Goal: Transaction & Acquisition: Book appointment/travel/reservation

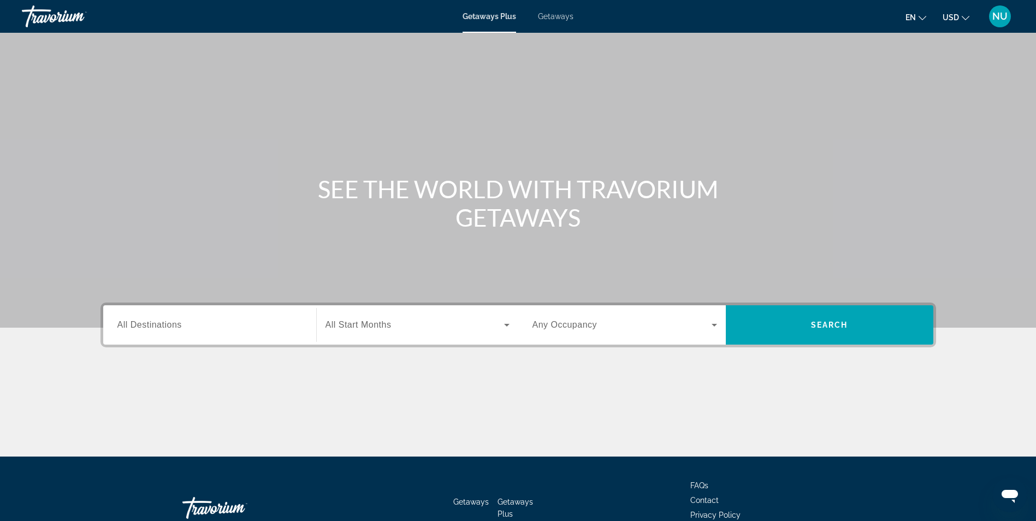
click at [204, 329] on input "Destination All Destinations" at bounding box center [209, 325] width 185 height 13
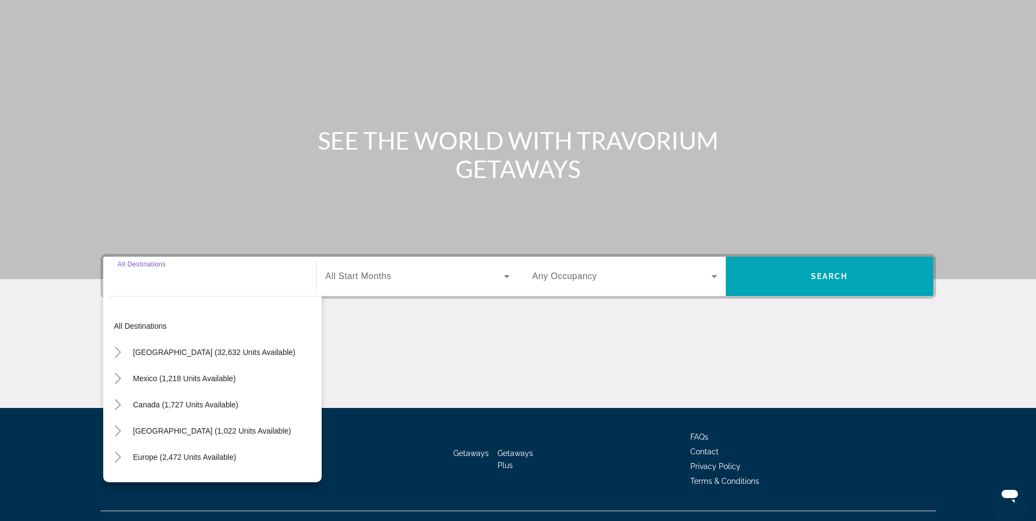
scroll to position [69, 0]
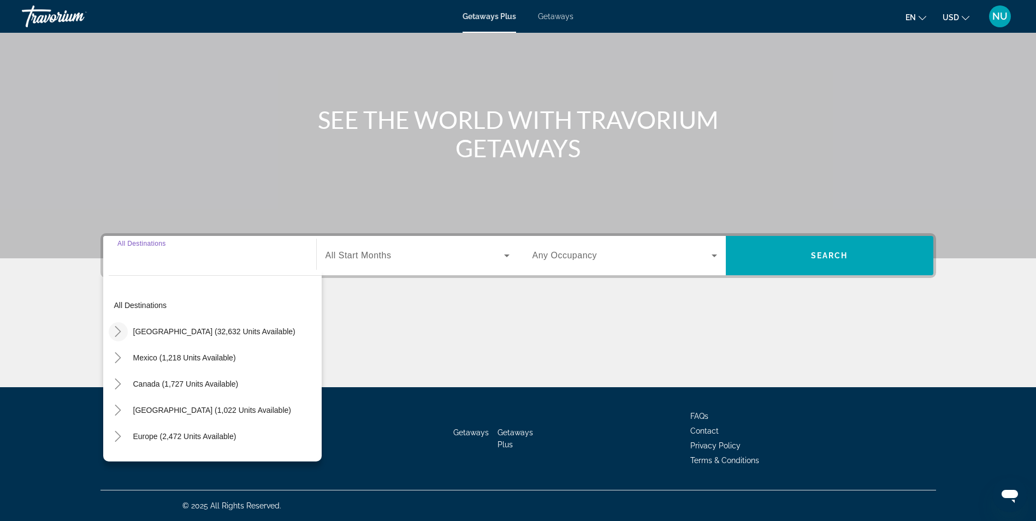
click at [116, 334] on icon "Toggle United States (32,632 units available)" at bounding box center [117, 331] width 11 height 11
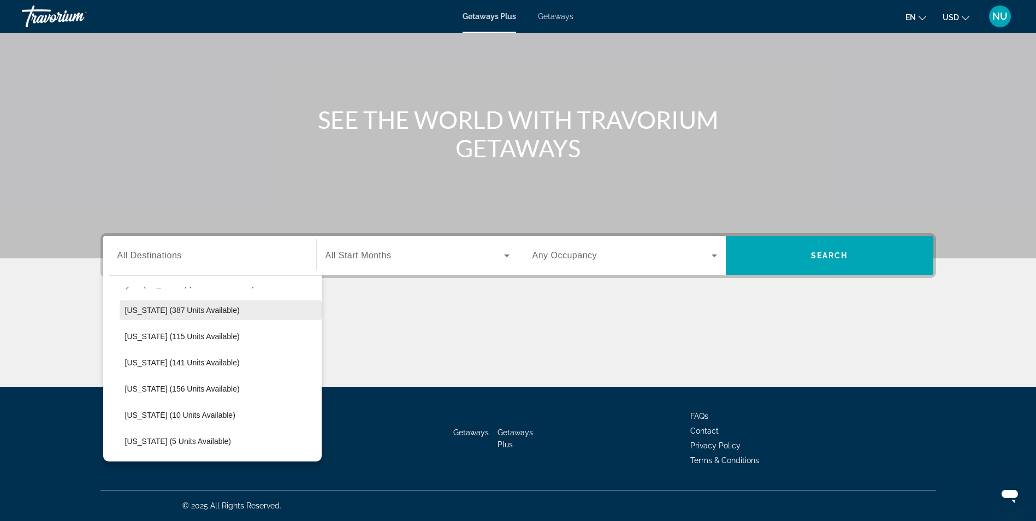
scroll to position [164, 0]
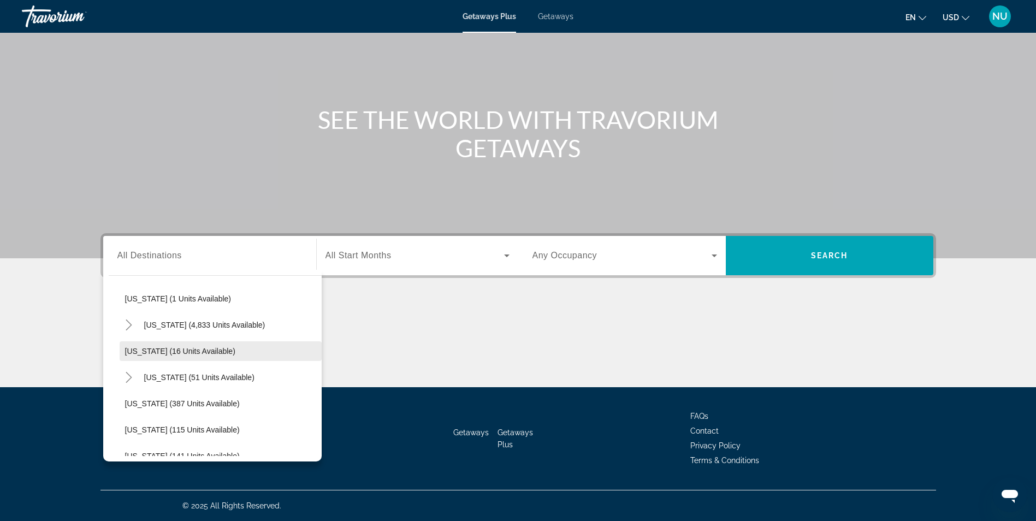
click at [173, 351] on span "[US_STATE] (16 units available)" at bounding box center [180, 351] width 110 height 9
type input "**********"
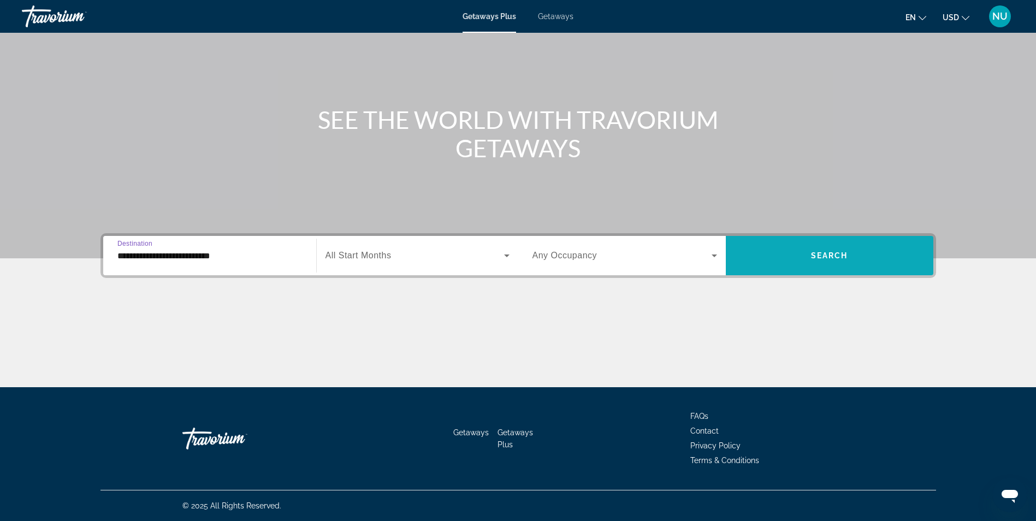
click at [838, 238] on span "Search widget" at bounding box center [829, 255] width 207 height 39
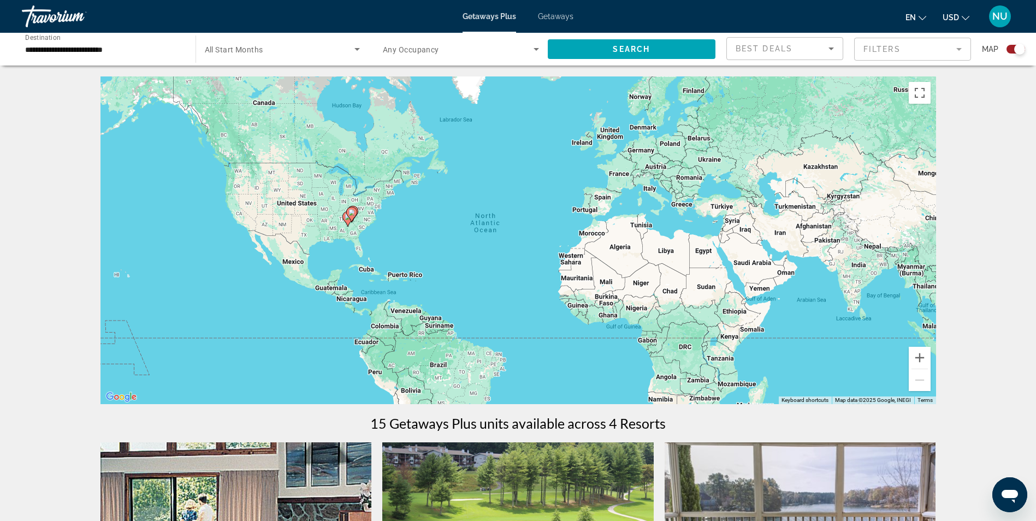
drag, startPoint x: 556, startPoint y: 17, endPoint x: 549, endPoint y: 22, distance: 8.5
click at [556, 17] on span "Getaways" at bounding box center [555, 16] width 35 height 9
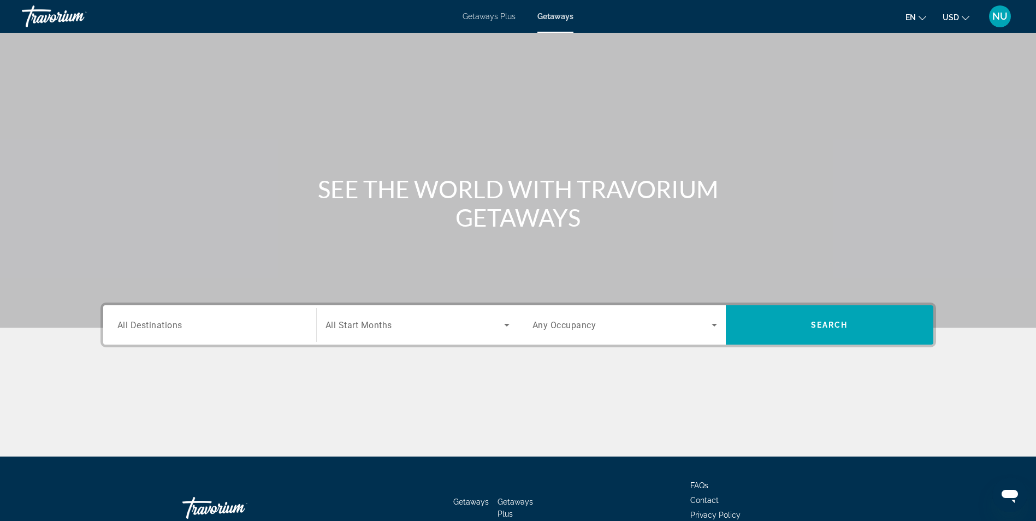
click at [213, 334] on div "Search widget" at bounding box center [209, 325] width 185 height 31
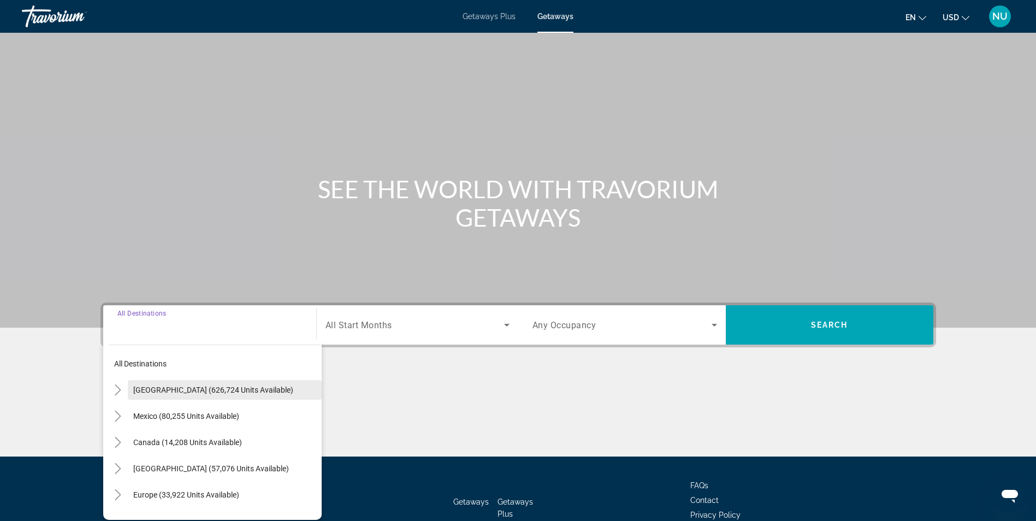
scroll to position [69, 0]
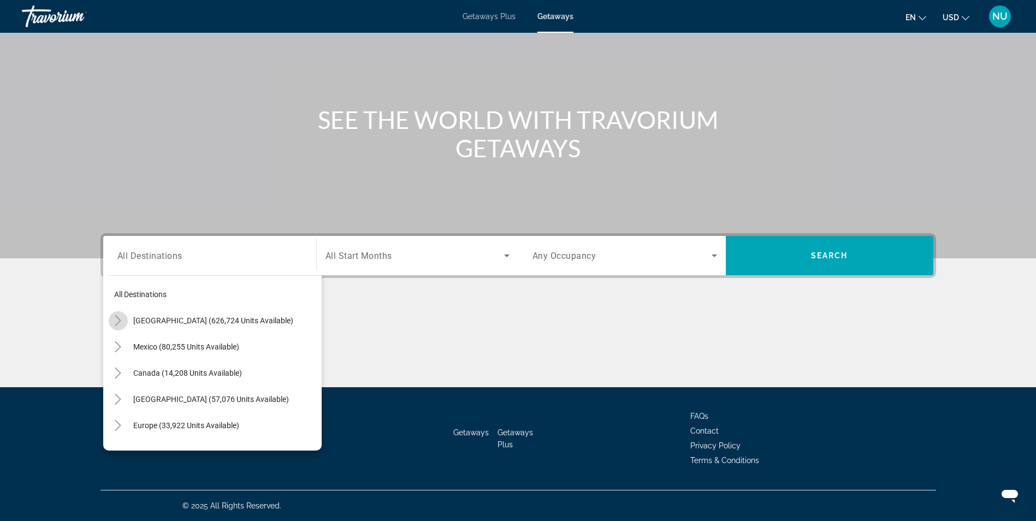
click at [120, 324] on icon "Toggle United States (626,724 units available)" at bounding box center [117, 320] width 11 height 11
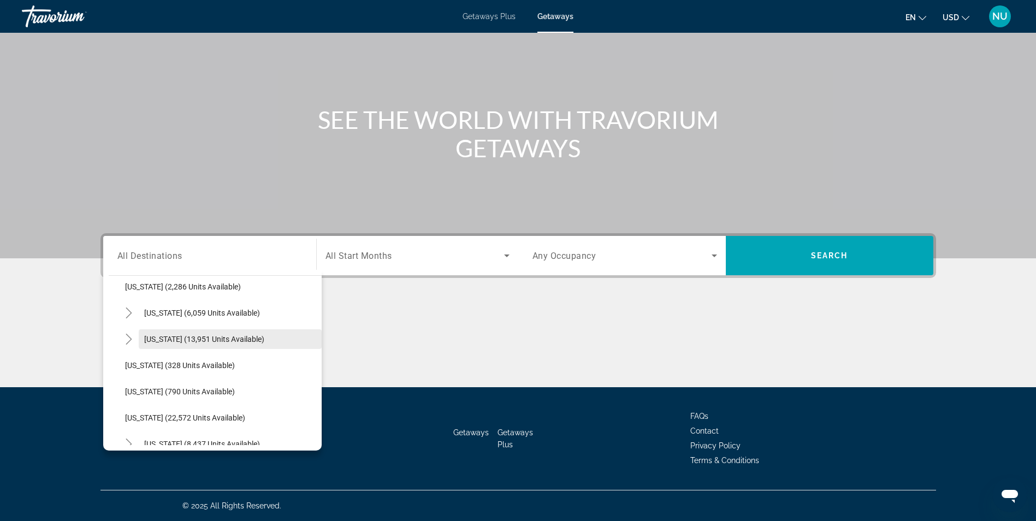
click at [192, 337] on span "[US_STATE] (13,951 units available)" at bounding box center [204, 339] width 120 height 9
type input "**********"
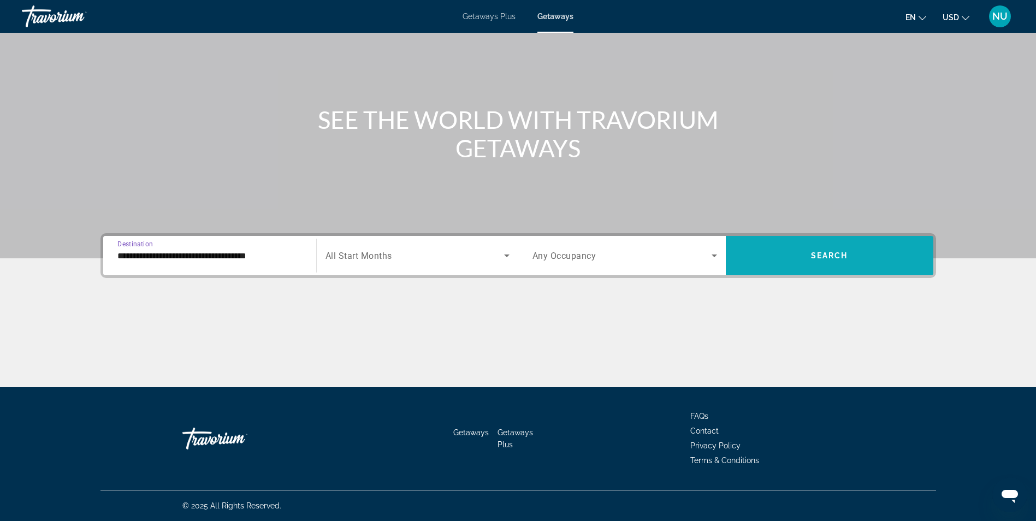
click at [822, 260] on span "Search widget" at bounding box center [829, 255] width 207 height 26
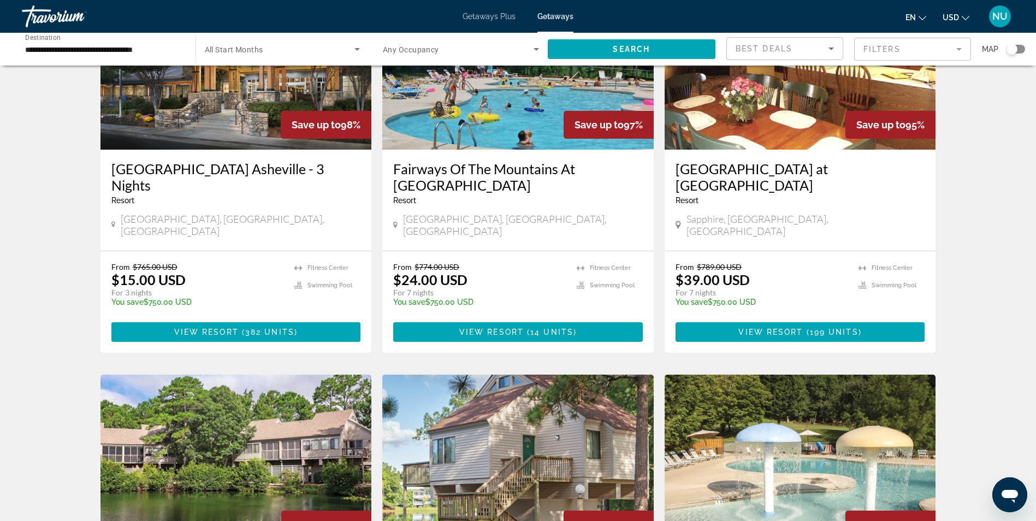
scroll to position [623, 0]
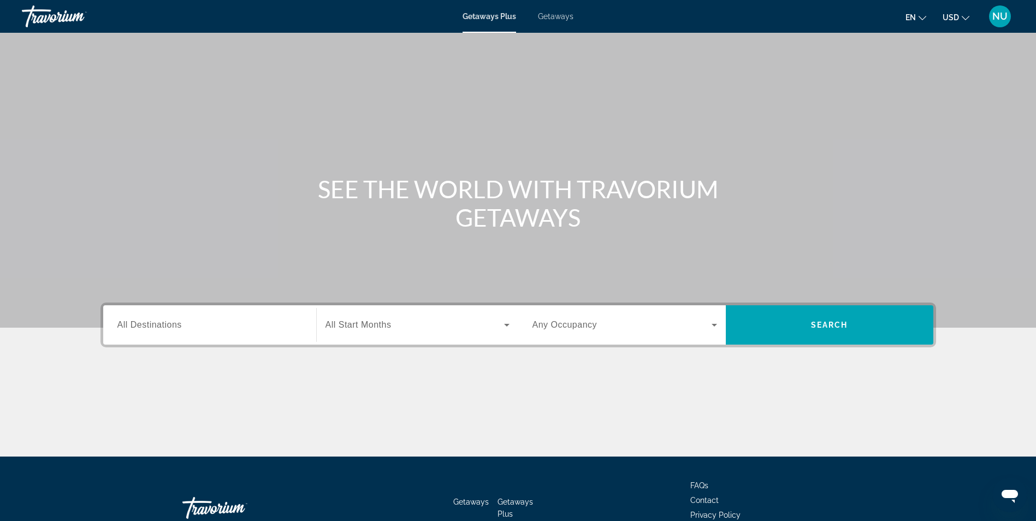
click at [181, 327] on span "All Destinations" at bounding box center [149, 324] width 64 height 9
click at [181, 327] on input "Destination All Destinations" at bounding box center [209, 325] width 185 height 13
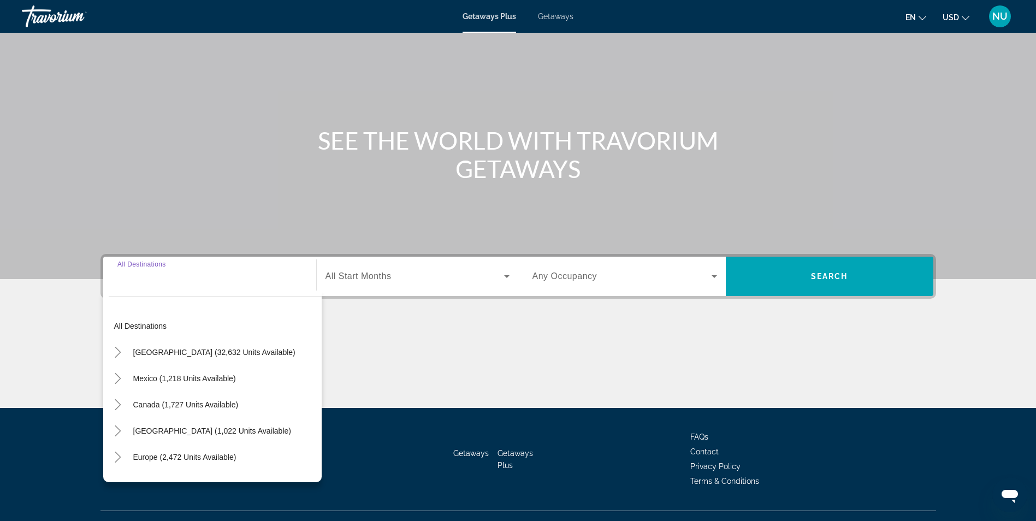
scroll to position [69, 0]
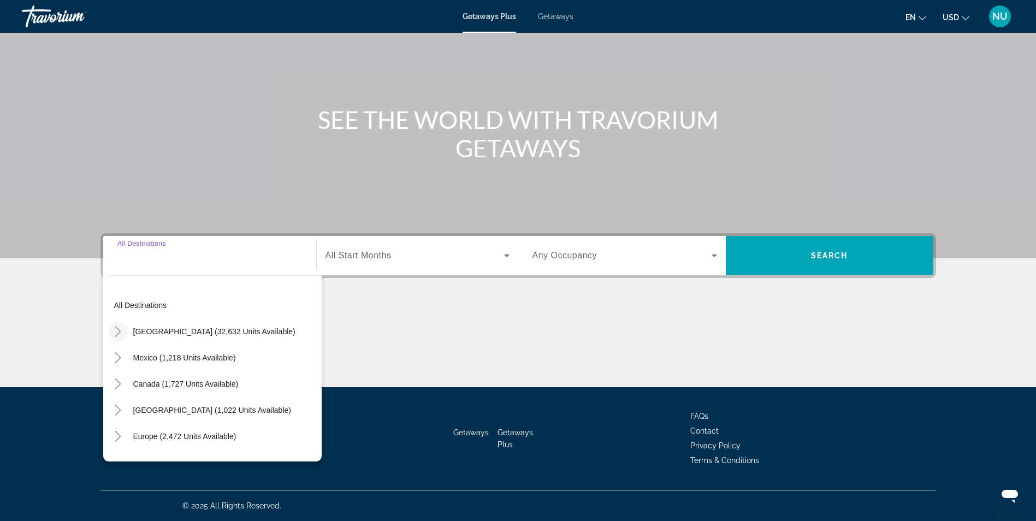
click at [118, 330] on icon "Toggle United States (32,632 units available)" at bounding box center [117, 331] width 11 height 11
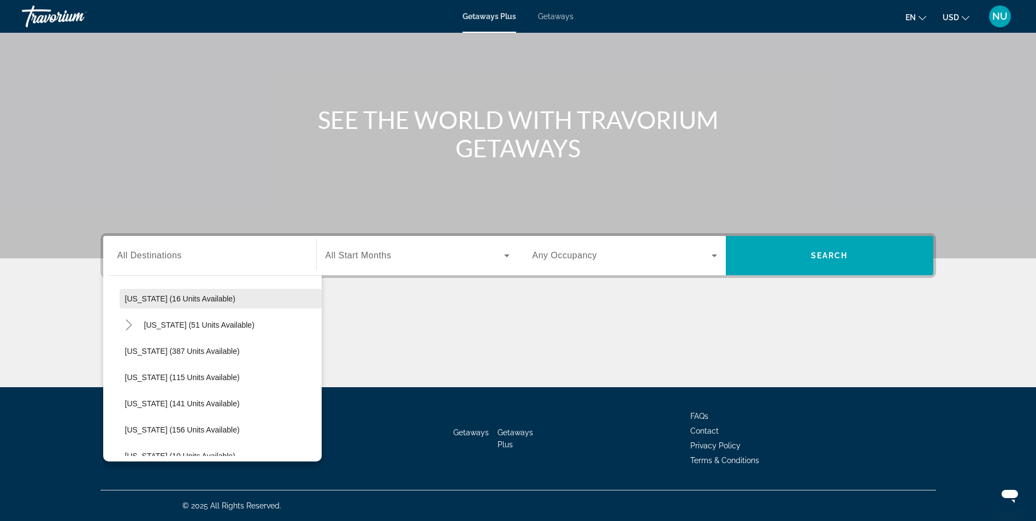
scroll to position [218, 0]
click at [179, 303] on span "Search widget" at bounding box center [221, 296] width 202 height 26
type input "**********"
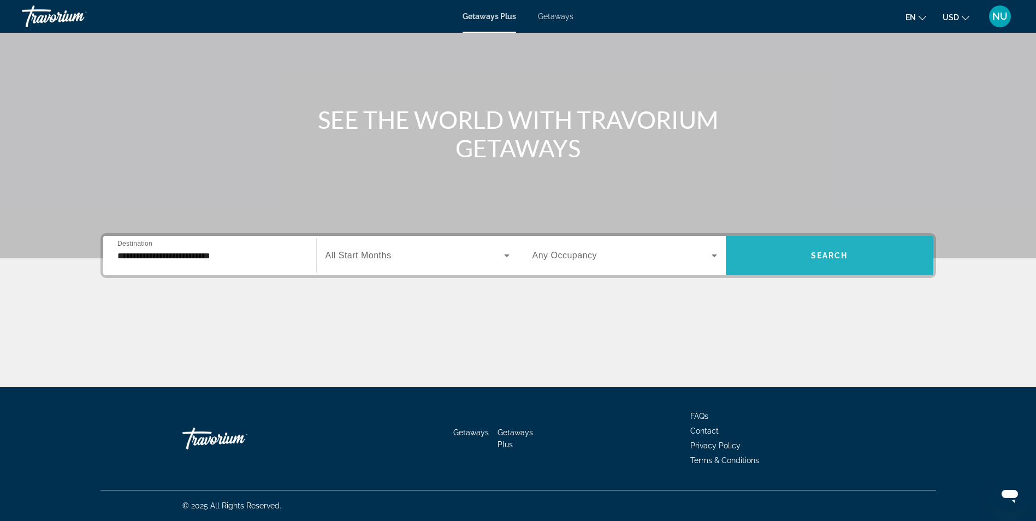
click at [802, 253] on span "Search widget" at bounding box center [829, 255] width 207 height 26
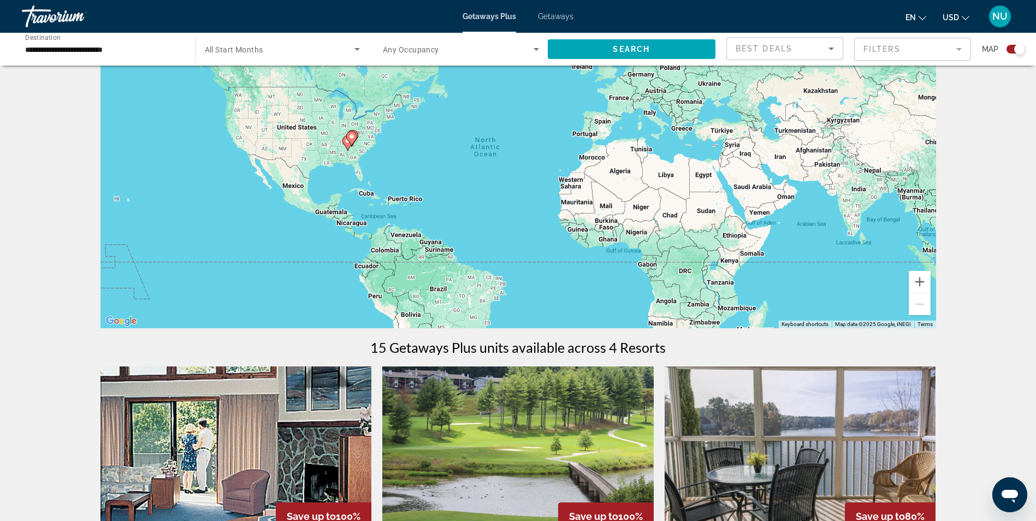
scroll to position [273, 0]
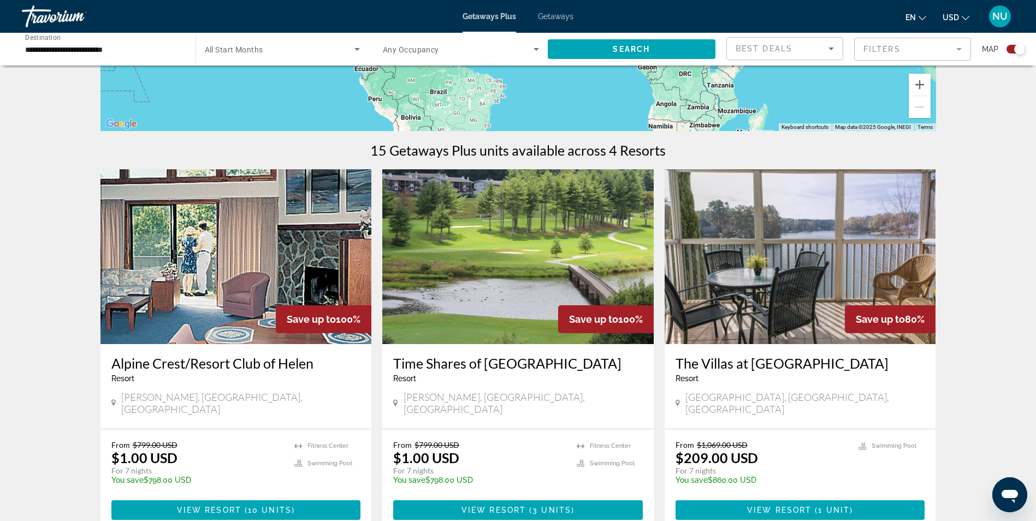
click at [169, 365] on h3 "Alpine Crest/Resort Club of Helen" at bounding box center [236, 363] width 250 height 16
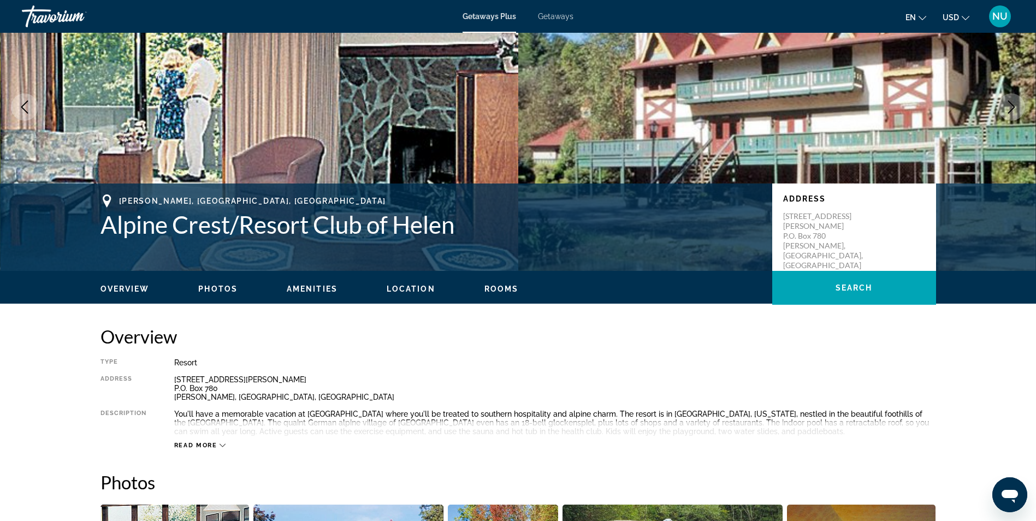
scroll to position [218, 0]
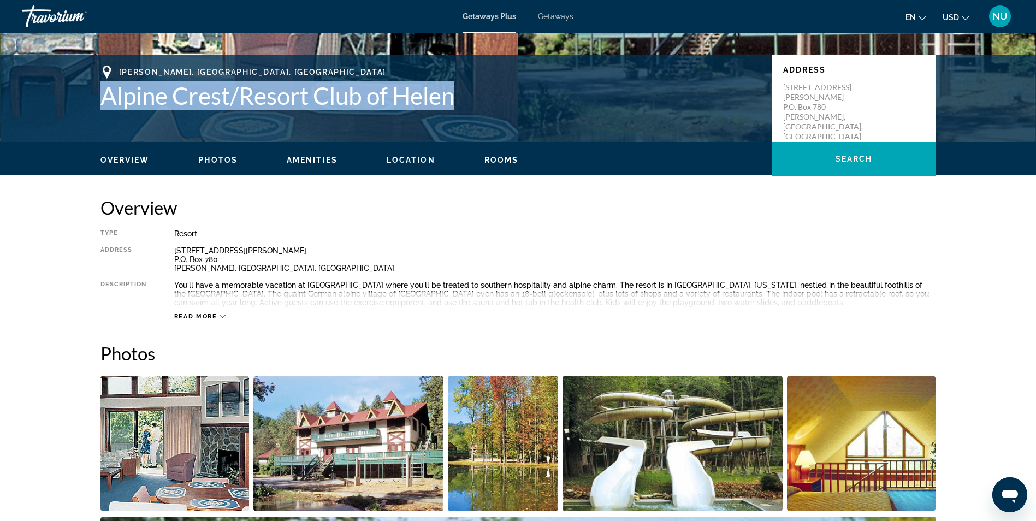
drag, startPoint x: 108, startPoint y: 104, endPoint x: 462, endPoint y: 94, distance: 353.9
click at [462, 94] on h1 "Alpine Crest/Resort Club of Helen" at bounding box center [430, 95] width 661 height 28
copy h1 "Alpine Crest/Resort Club of Helen"
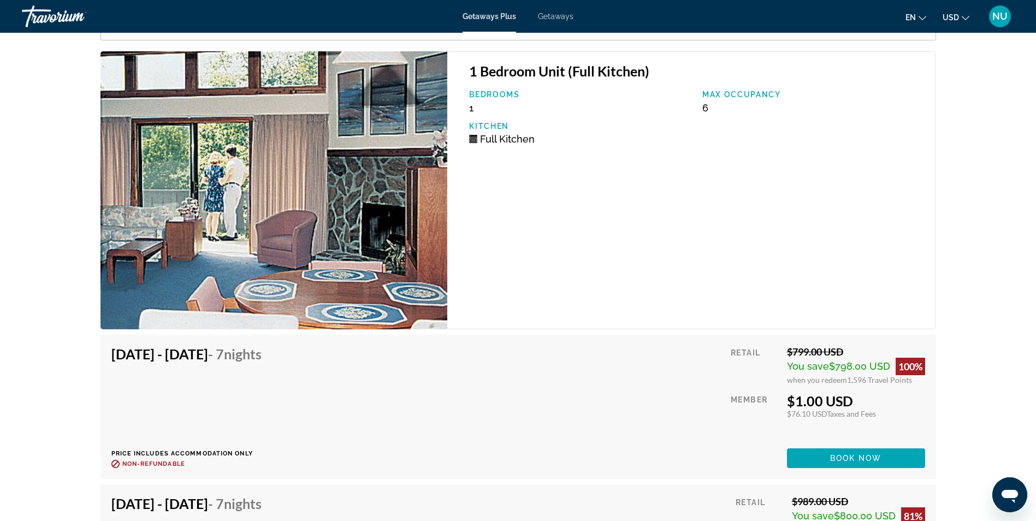
scroll to position [2075, 0]
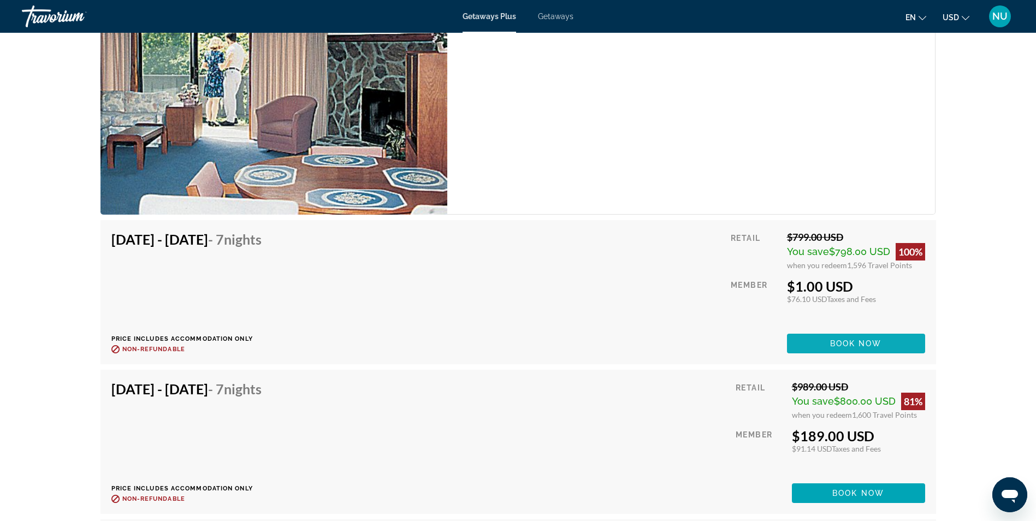
click at [869, 340] on span "Book now" at bounding box center [856, 343] width 52 height 9
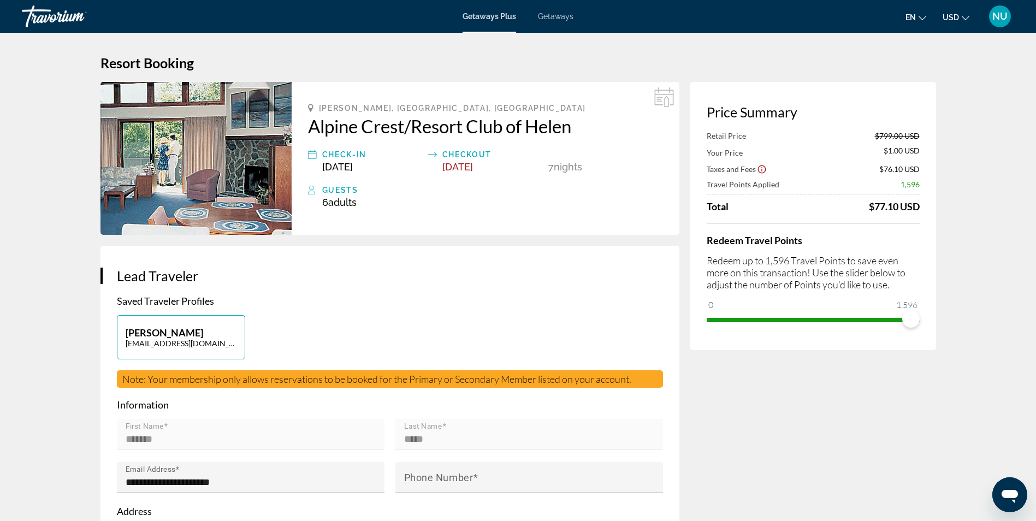
click at [195, 158] on img "Main content" at bounding box center [195, 158] width 191 height 153
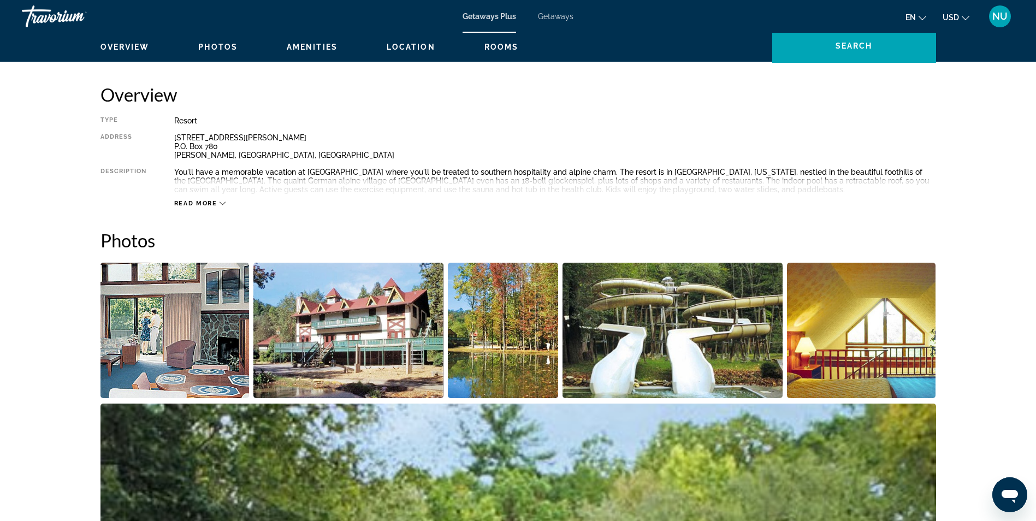
scroll to position [437, 0]
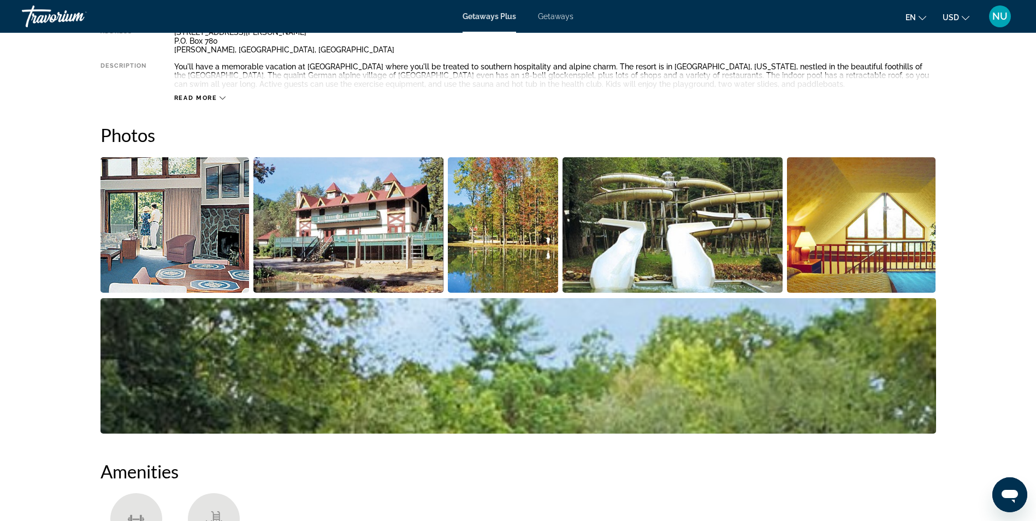
click at [221, 248] on img "Open full-screen image slider" at bounding box center [174, 224] width 149 height 135
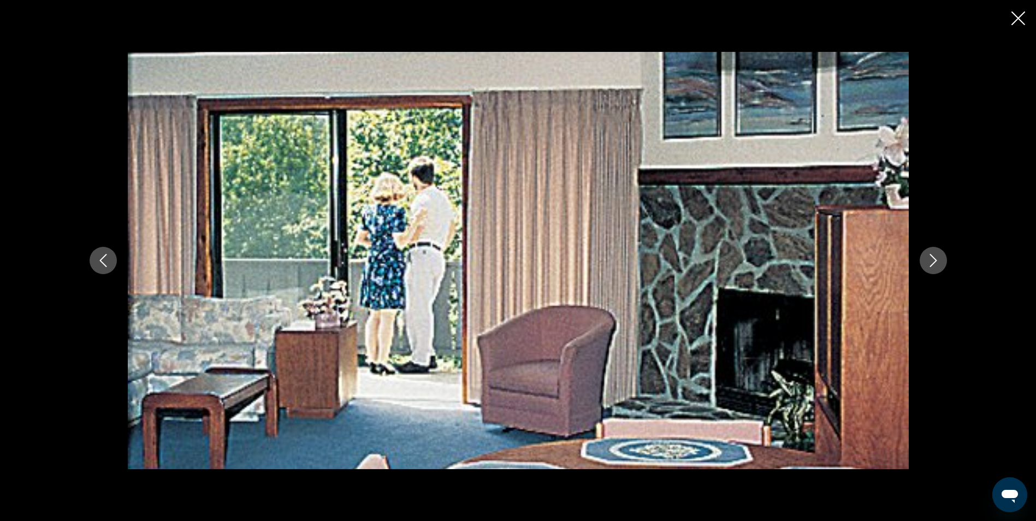
click at [940, 264] on button "Next image" at bounding box center [933, 260] width 27 height 27
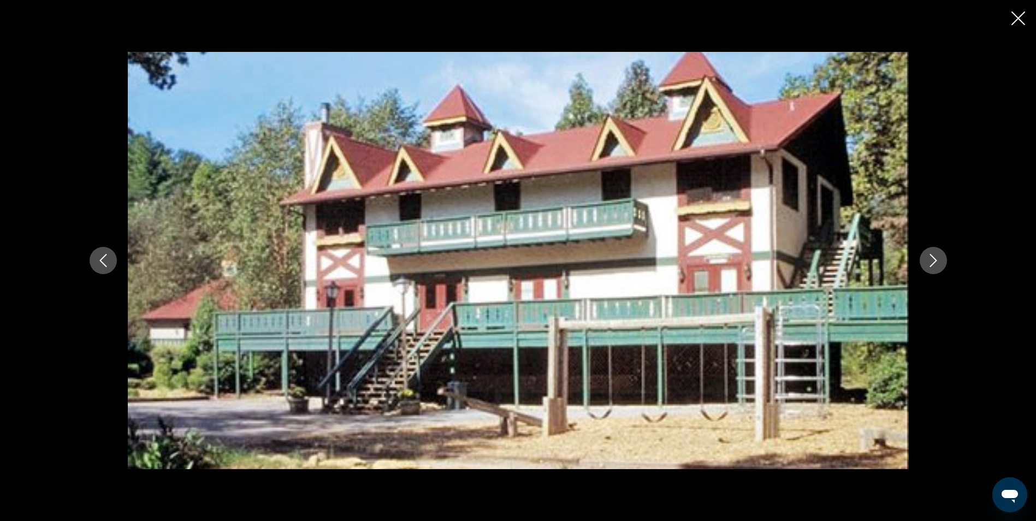
click at [939, 264] on icon "Next image" at bounding box center [933, 260] width 13 height 13
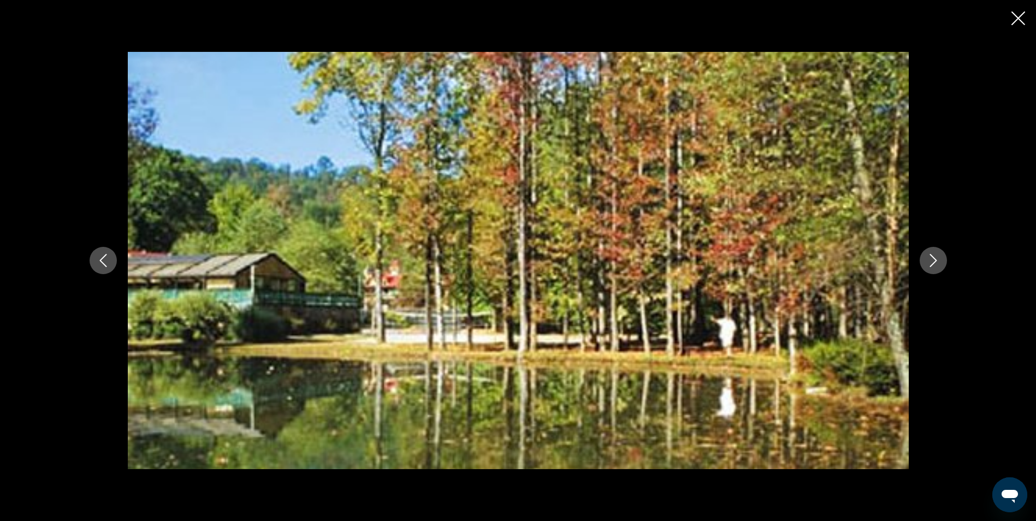
click at [938, 264] on icon "Next image" at bounding box center [933, 260] width 13 height 13
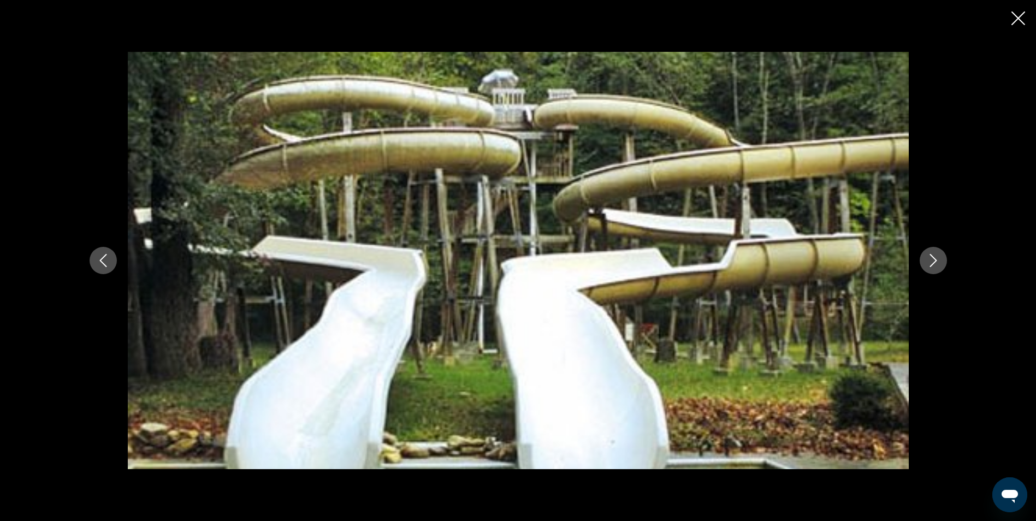
click at [938, 264] on icon "Next image" at bounding box center [933, 260] width 13 height 13
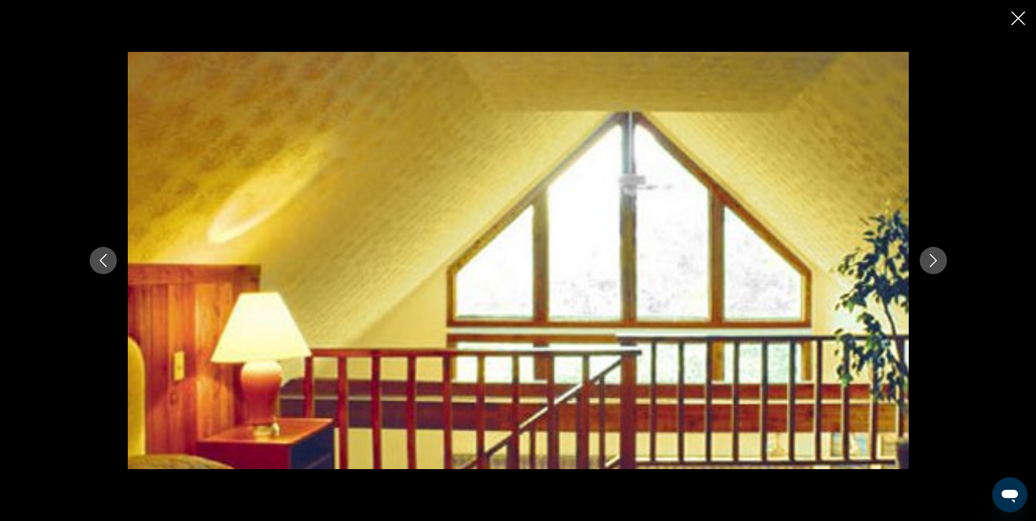
click at [938, 265] on icon "Next image" at bounding box center [933, 260] width 13 height 13
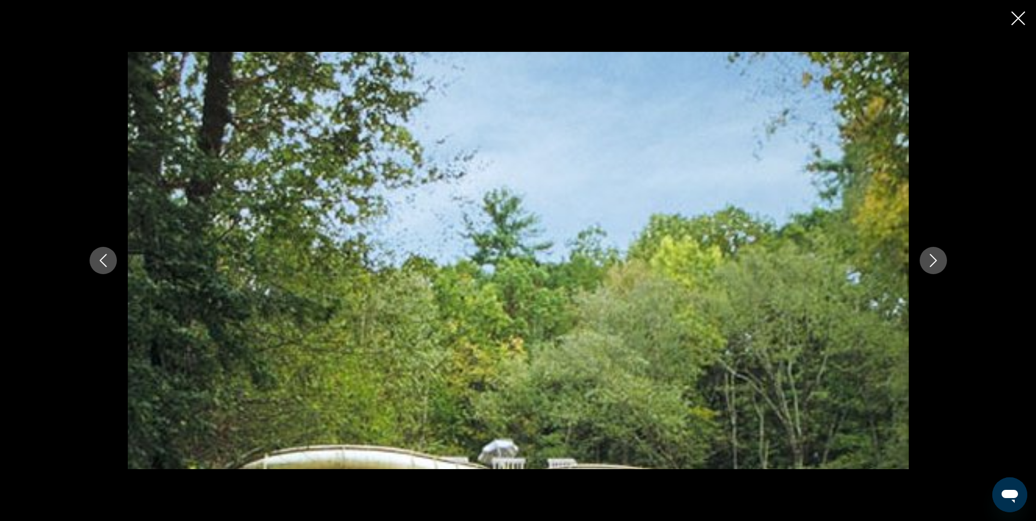
click at [938, 265] on icon "Next image" at bounding box center [933, 260] width 13 height 13
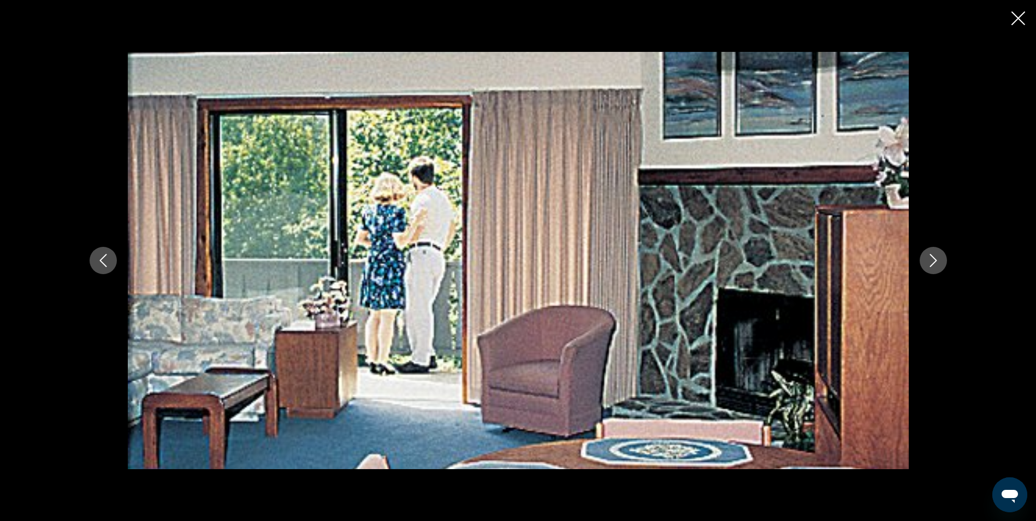
click at [938, 265] on icon "Next image" at bounding box center [933, 260] width 13 height 13
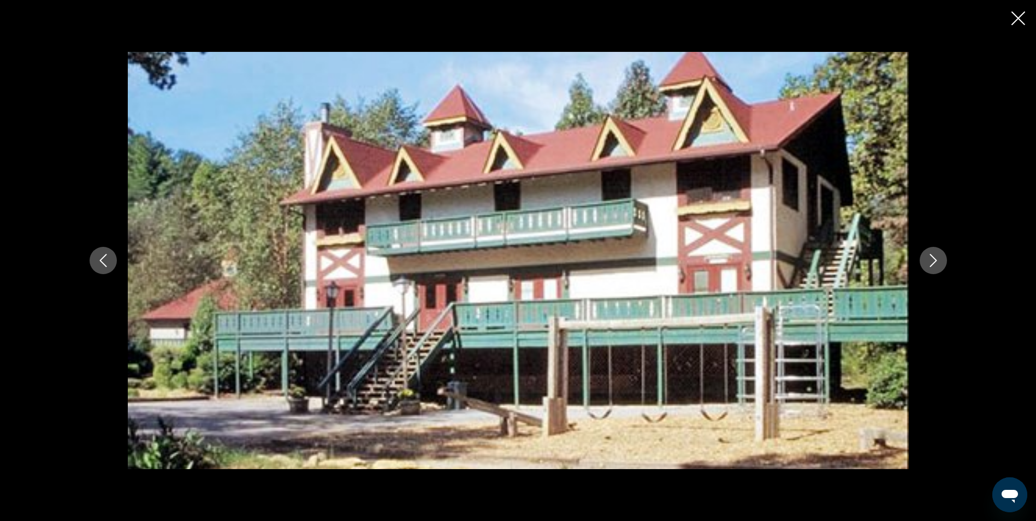
click at [1000, 18] on div "prev next" at bounding box center [518, 260] width 1036 height 521
click at [1009, 19] on div "prev next" at bounding box center [518, 260] width 1036 height 521
click at [1016, 20] on icon "Close slideshow" at bounding box center [1018, 18] width 14 height 14
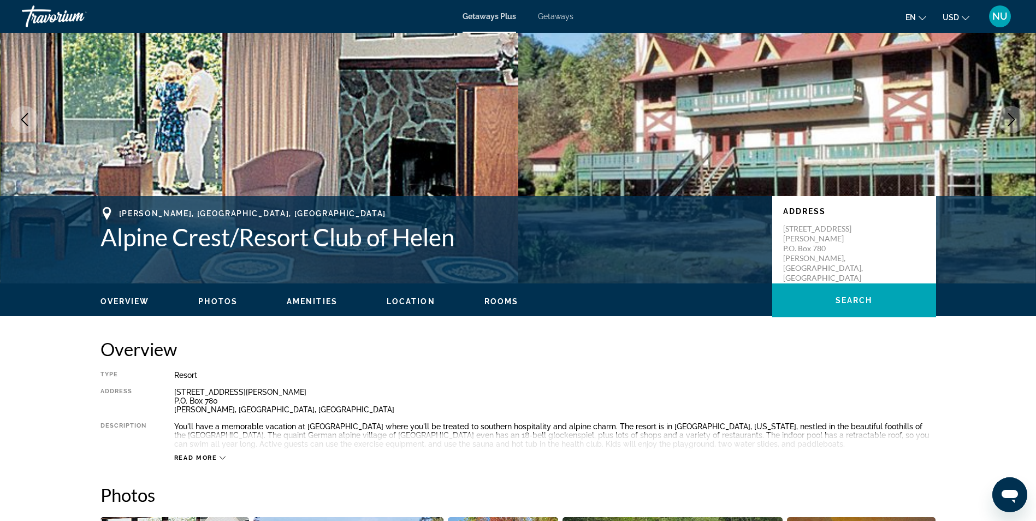
scroll to position [0, 0]
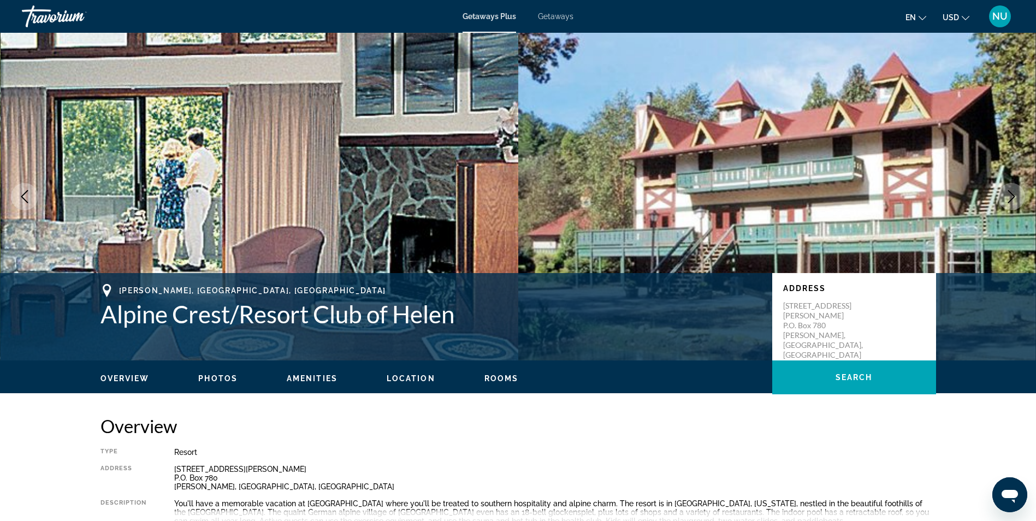
click at [75, 22] on div "Travorium" at bounding box center [76, 16] width 109 height 28
